Goal: Find specific page/section: Find specific page/section

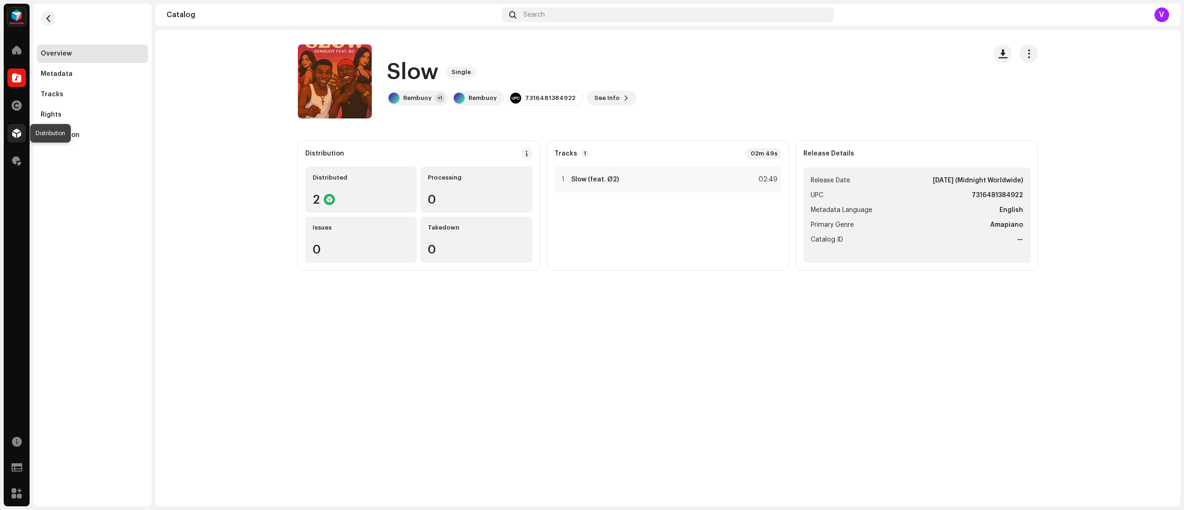
click at [19, 131] on span at bounding box center [16, 133] width 9 height 7
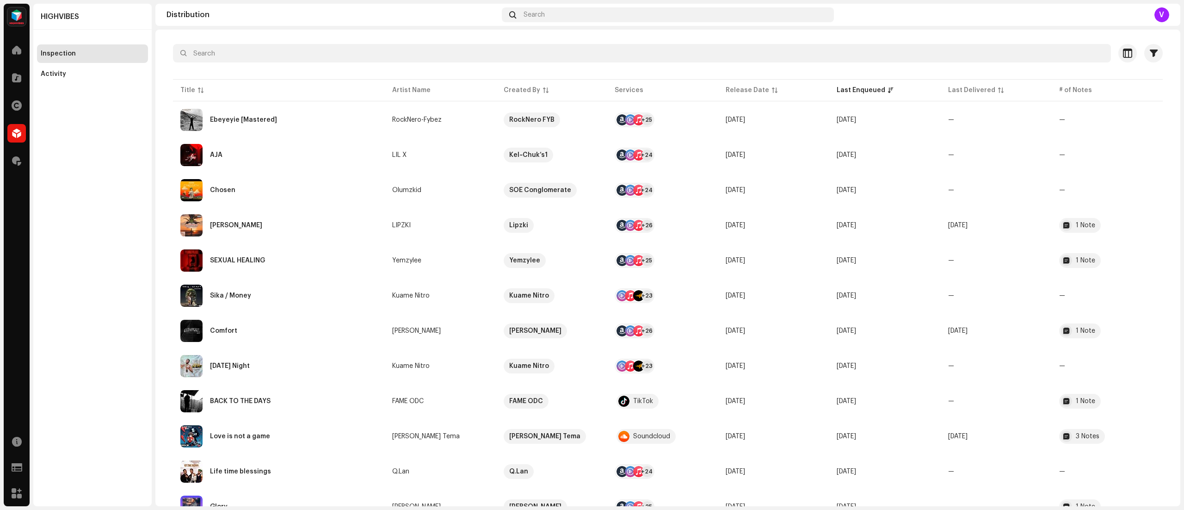
scroll to position [69, 0]
